Goal: Transaction & Acquisition: Purchase product/service

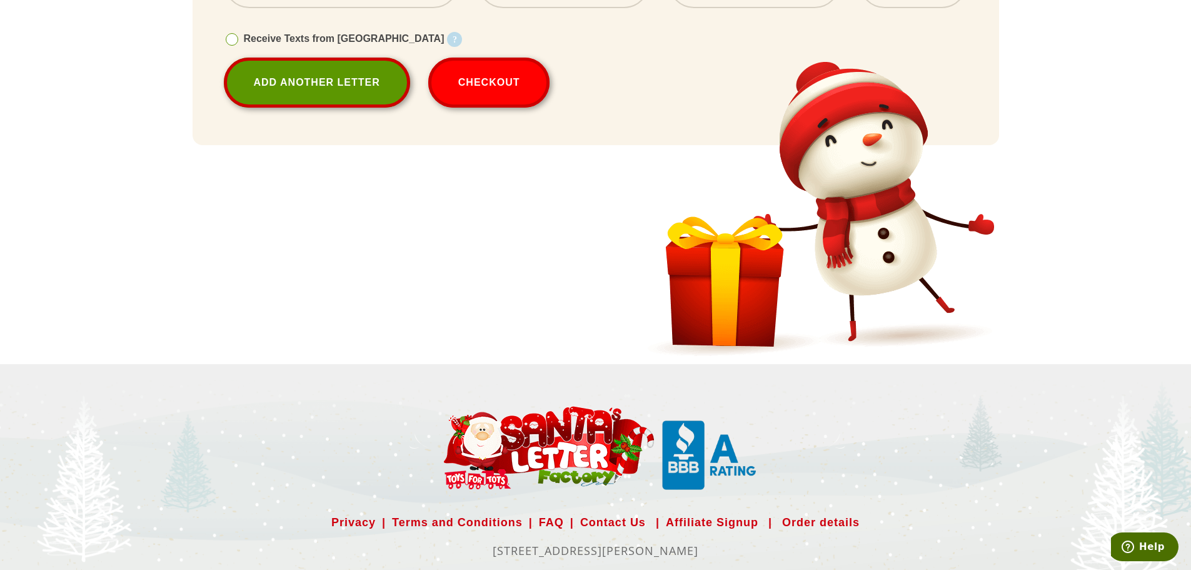
scroll to position [2321, 0]
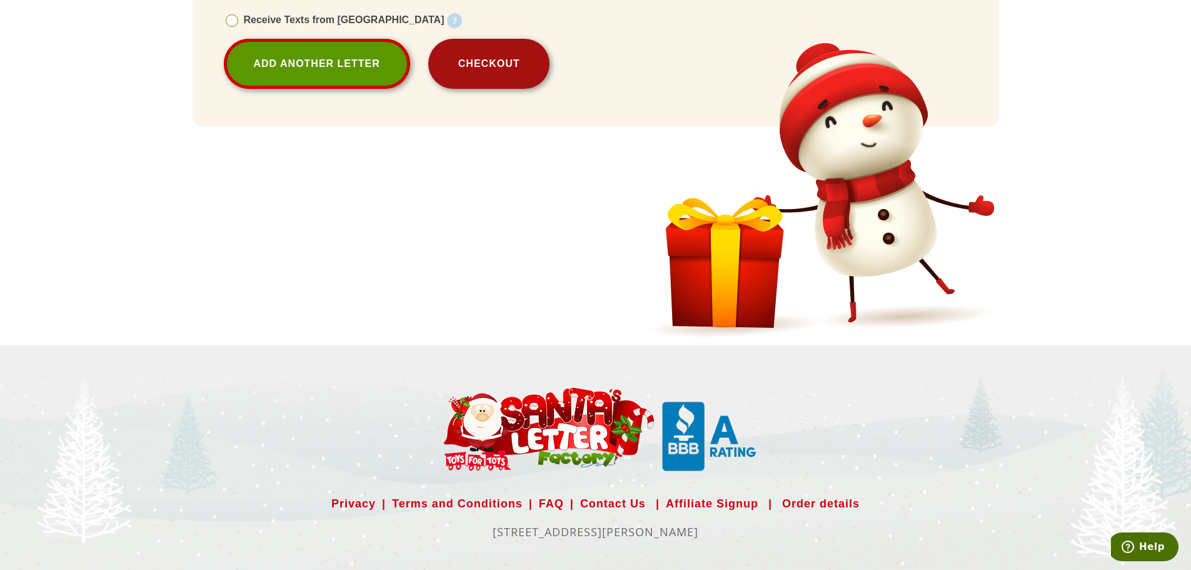
click at [460, 63] on button "Checkout" at bounding box center [489, 64] width 122 height 50
select select
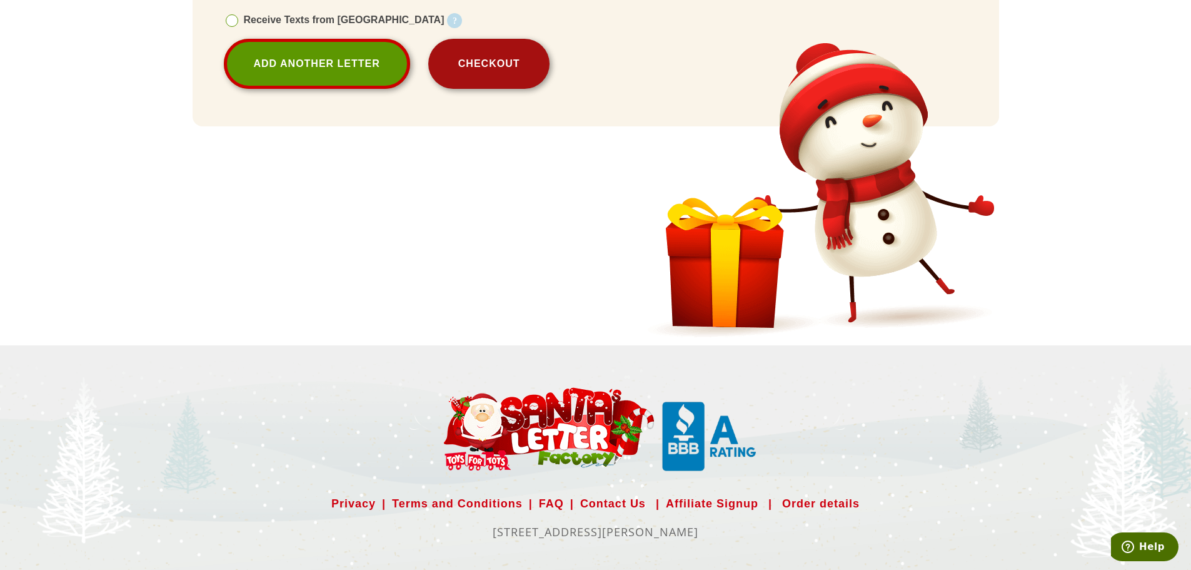
select select
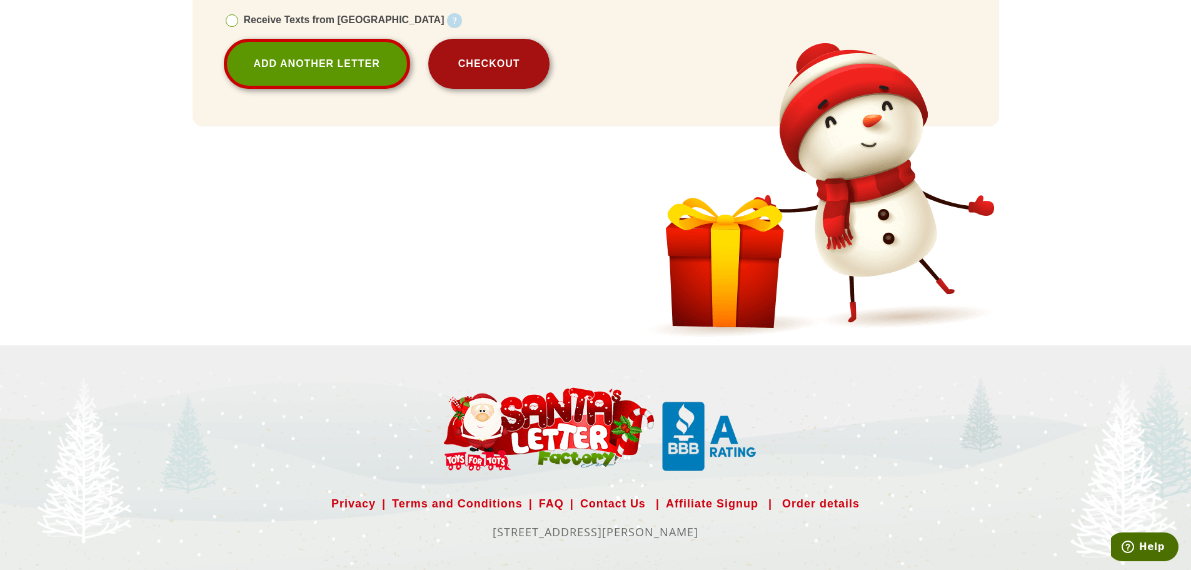
select select
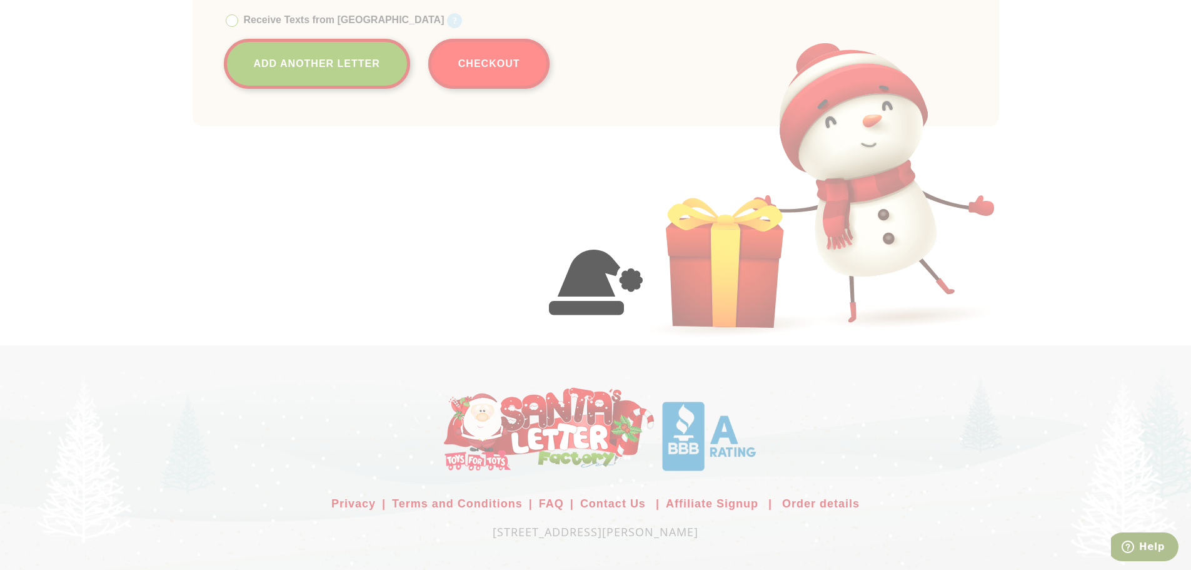
select select
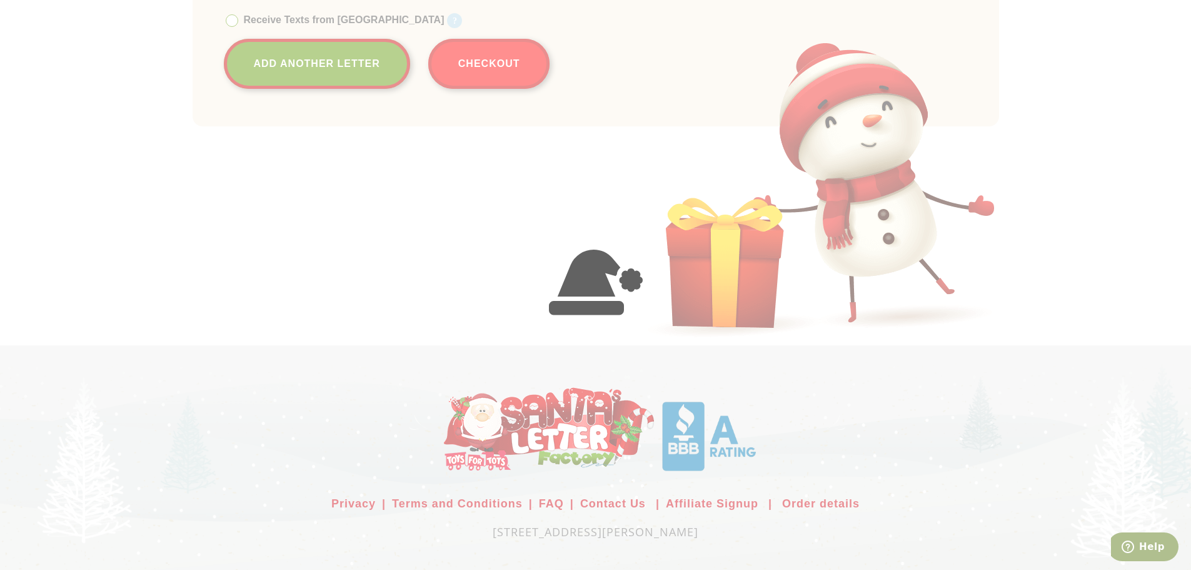
select select
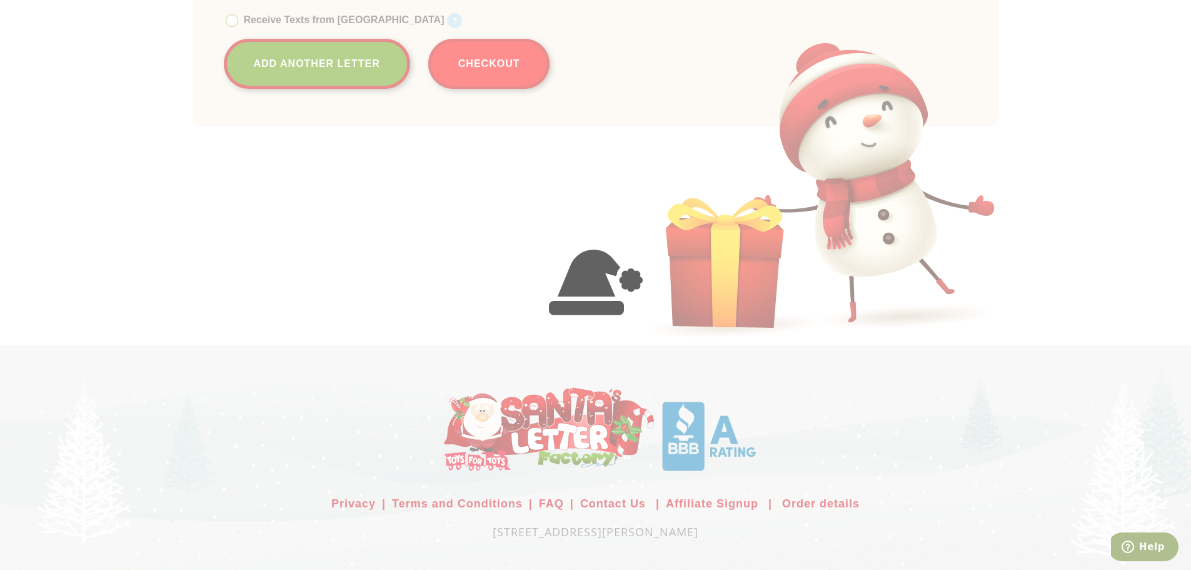
scroll to position [2372, 0]
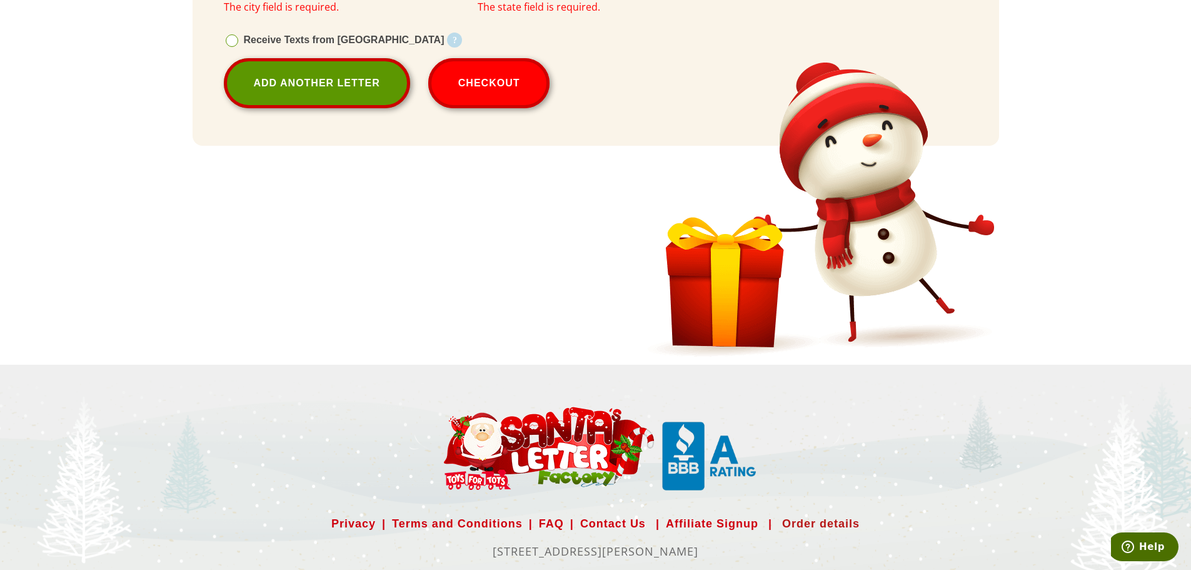
click at [802, 519] on link "Order details" at bounding box center [821, 523] width 78 height 20
select select
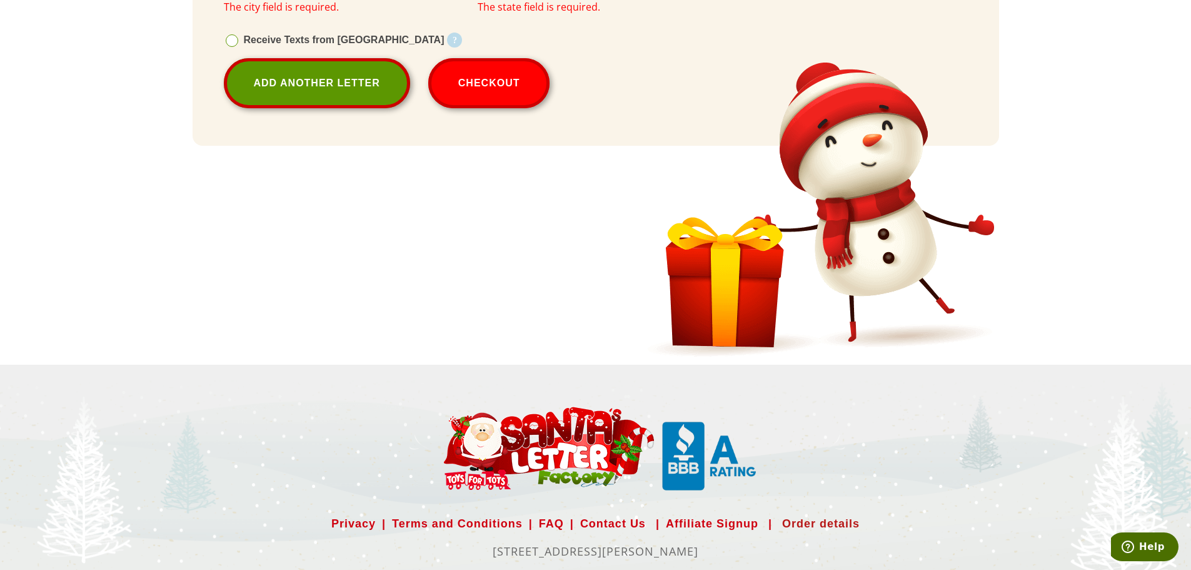
select select
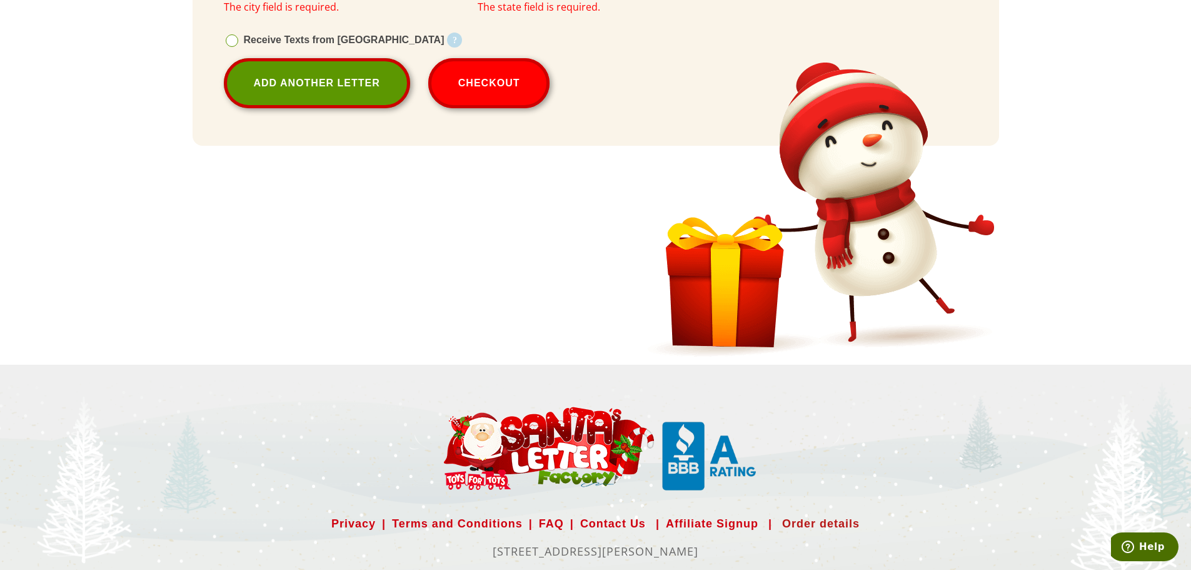
select select
